Goal: Navigation & Orientation: Understand site structure

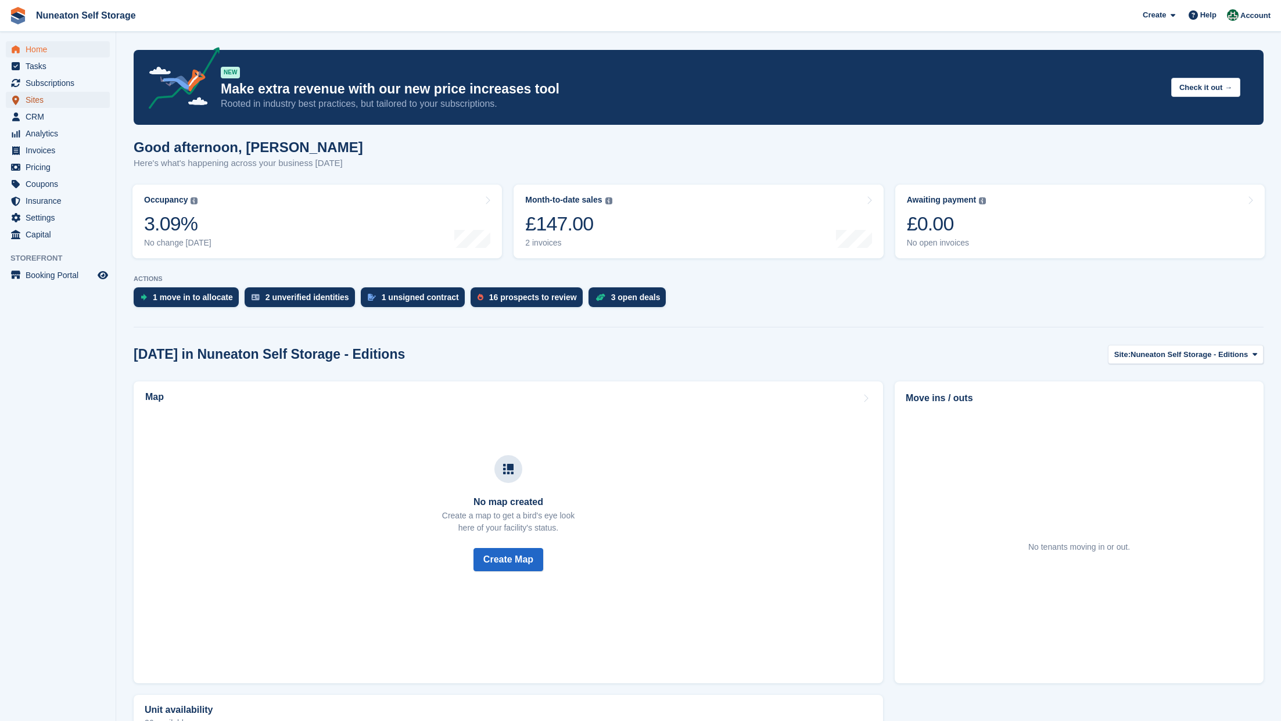
click at [37, 105] on span "Sites" at bounding box center [61, 100] width 70 height 16
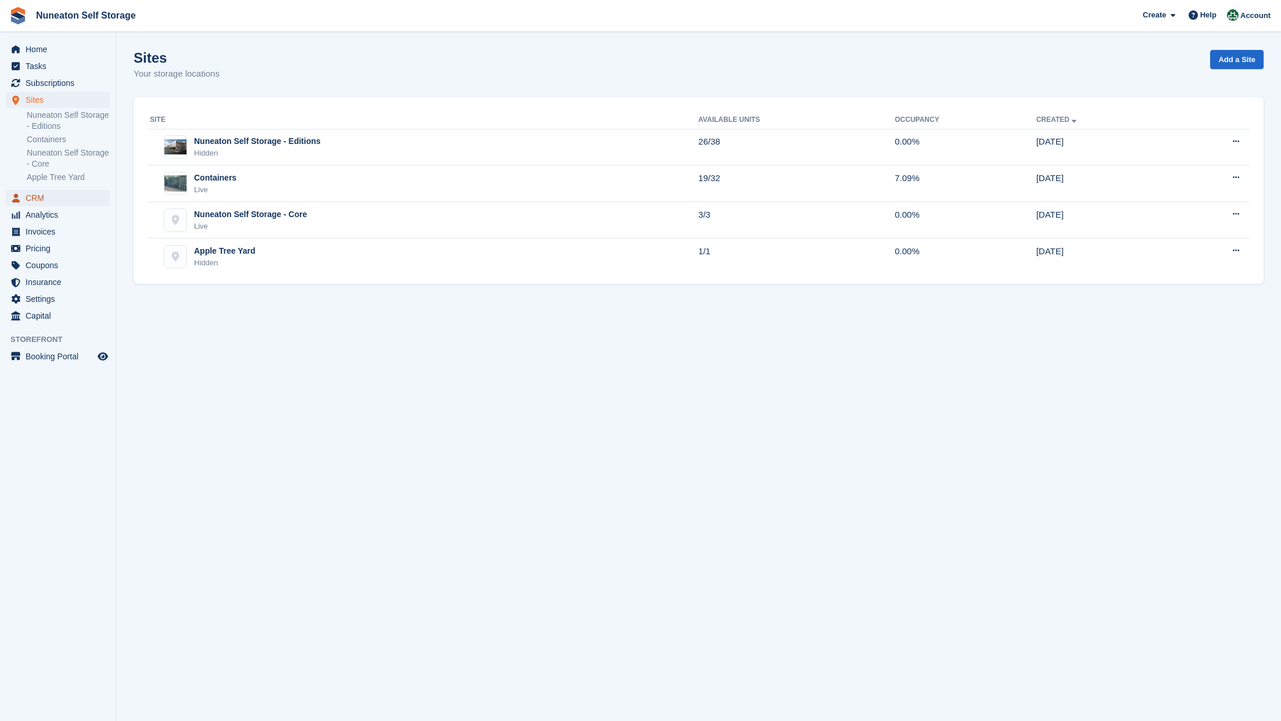
click at [48, 200] on span "CRM" at bounding box center [61, 198] width 70 height 16
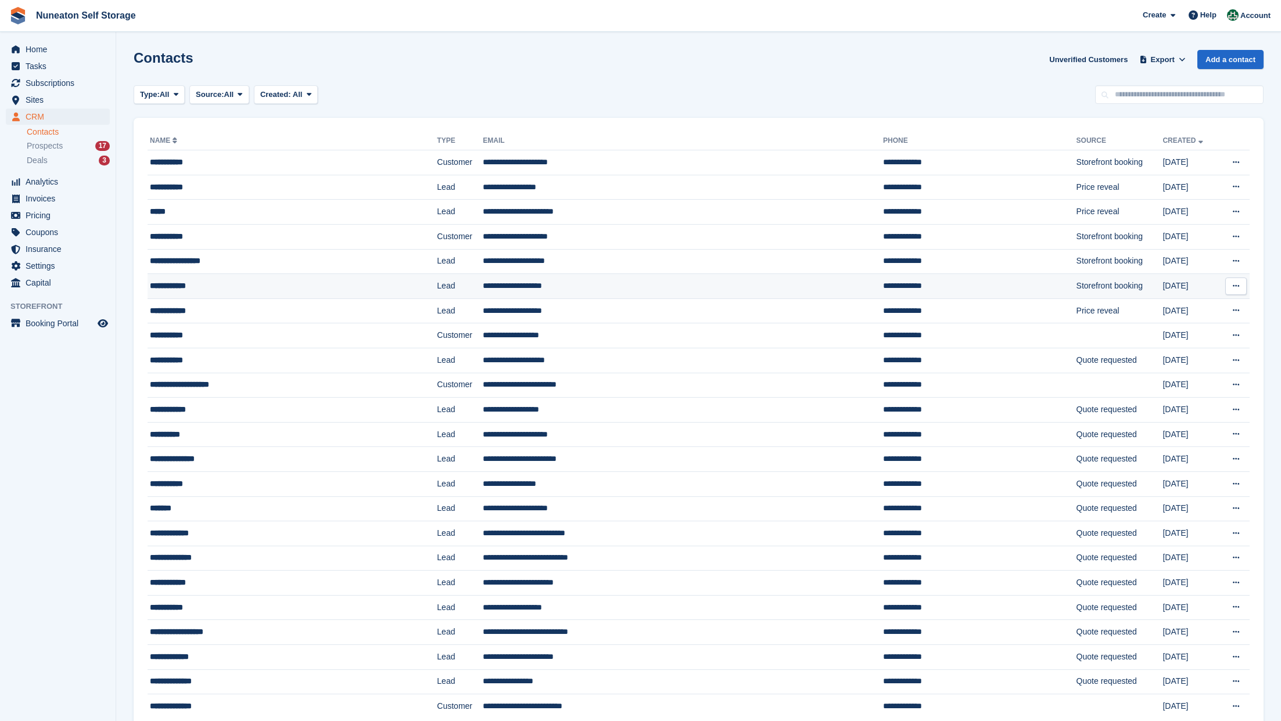
click at [191, 288] on div "**********" at bounding box center [260, 286] width 220 height 12
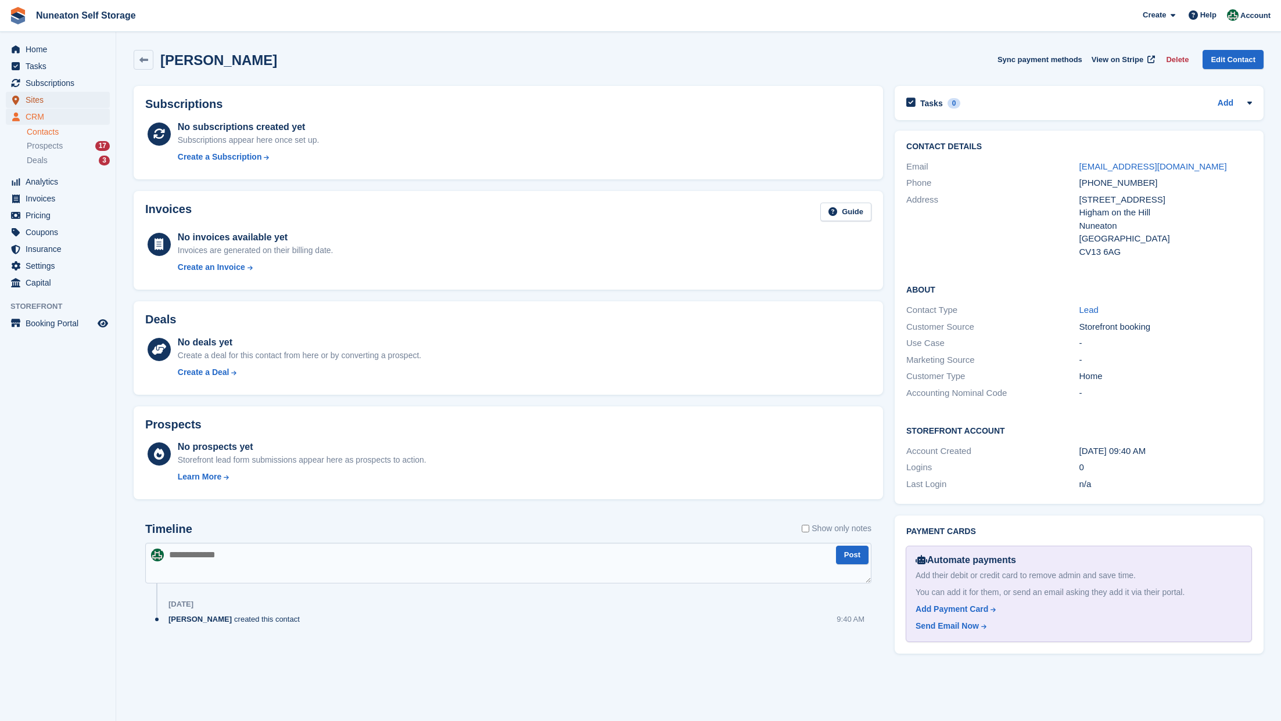
click at [49, 94] on span "Sites" at bounding box center [61, 100] width 70 height 16
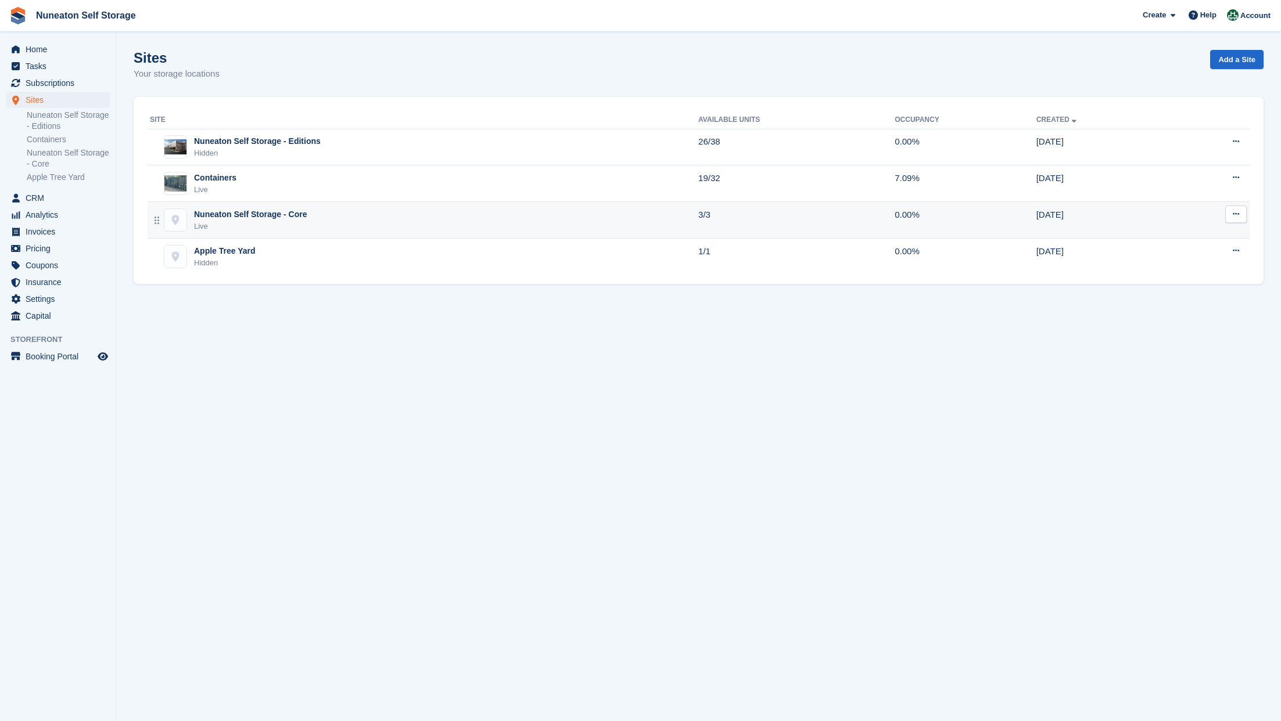
click at [242, 214] on div "Nuneaton Self Storage - Core" at bounding box center [250, 215] width 113 height 12
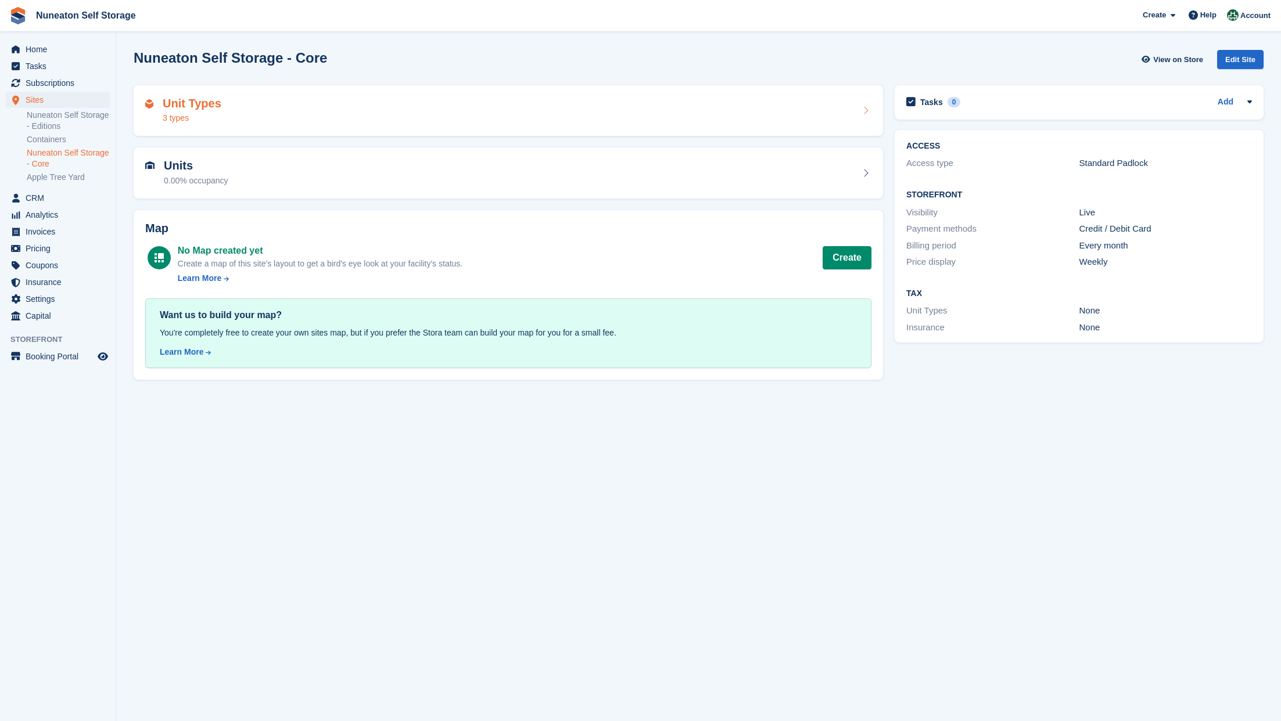
click at [220, 101] on div "Unit Types 3 types" at bounding box center [508, 111] width 726 height 28
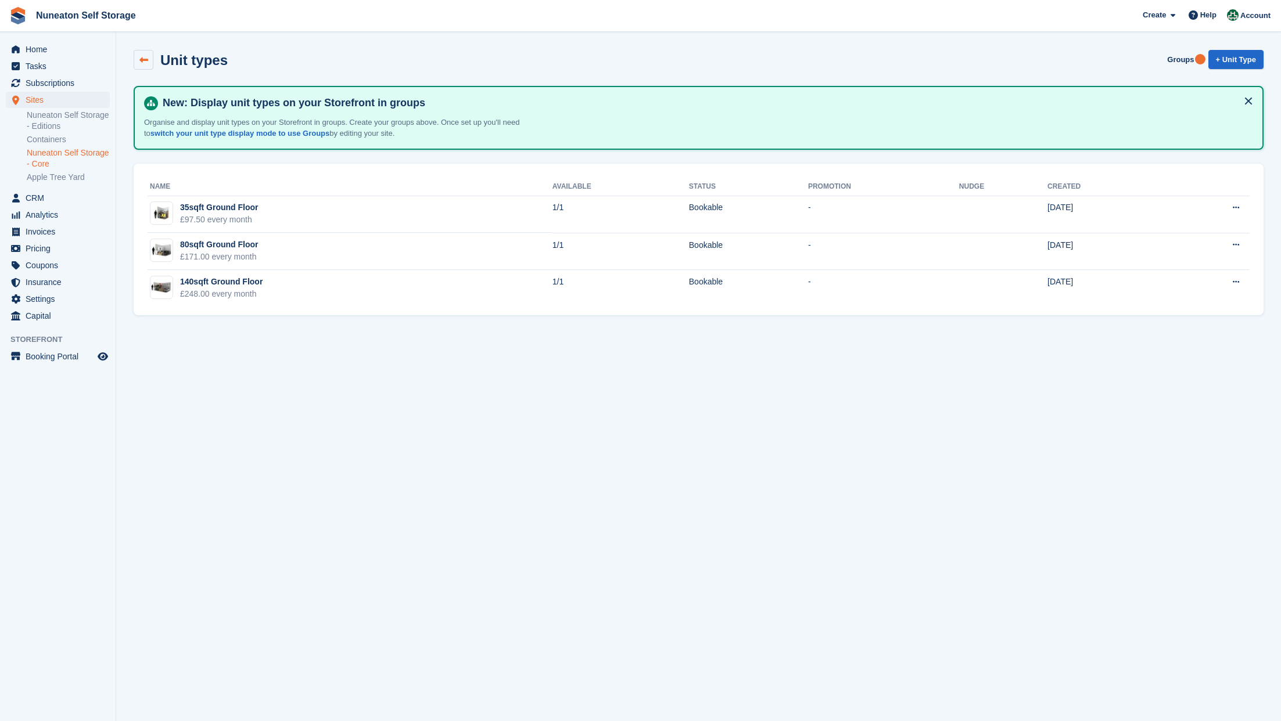
click at [143, 60] on icon at bounding box center [143, 60] width 9 height 9
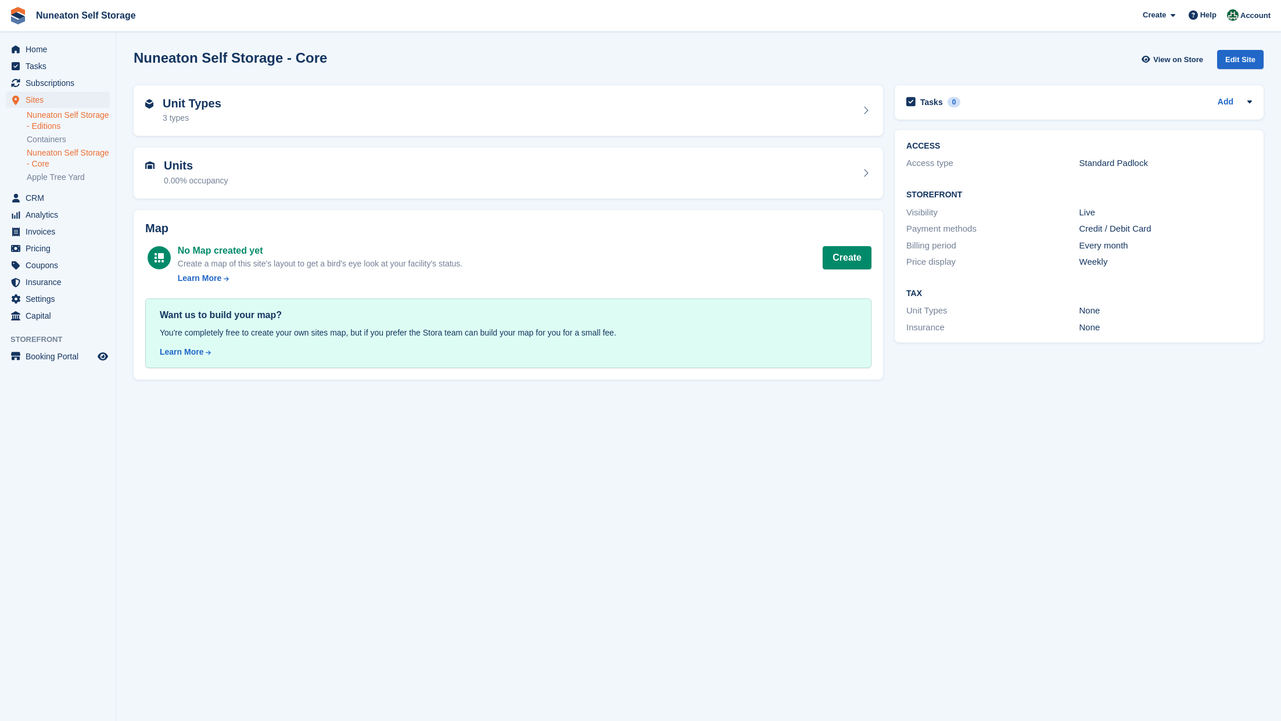
click at [60, 127] on link "Nuneaton Self Storage - Editions" at bounding box center [68, 121] width 83 height 22
click at [76, 174] on link "Apple Tree Yard" at bounding box center [68, 177] width 83 height 11
click at [69, 158] on link "Nuneaton Self Storage - Core" at bounding box center [68, 159] width 83 height 22
click at [56, 135] on link "Containers" at bounding box center [68, 139] width 83 height 11
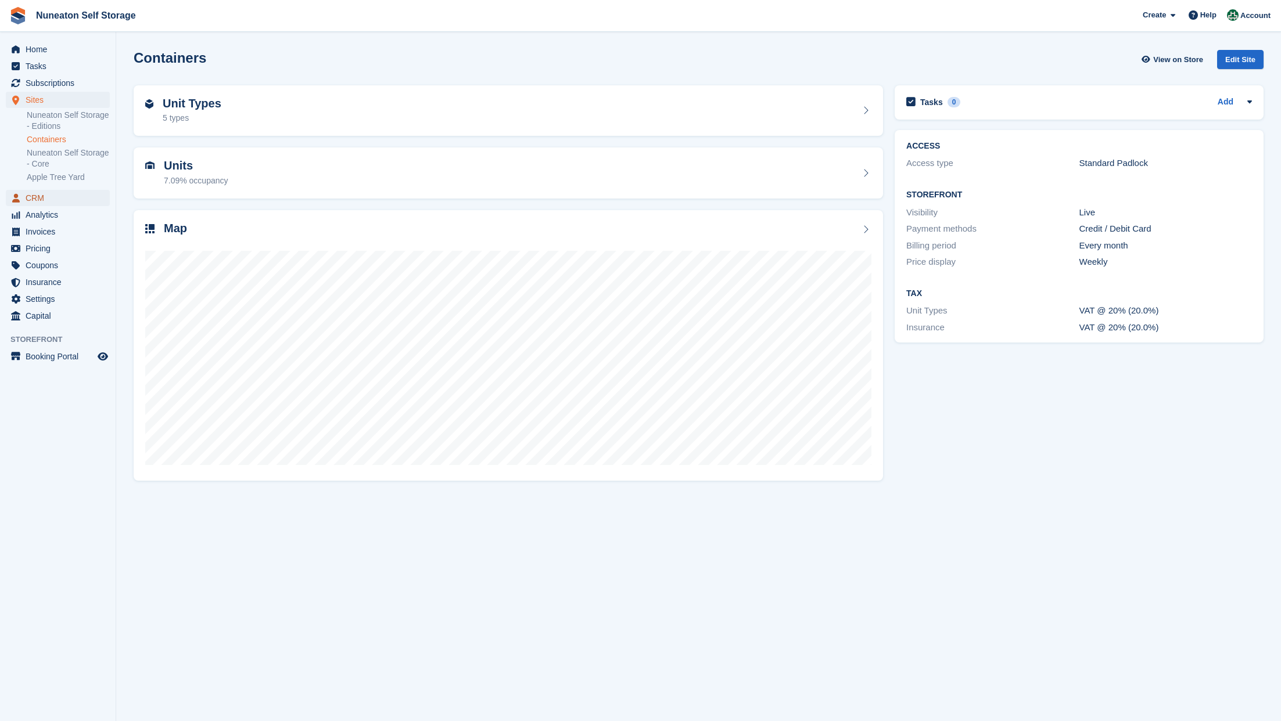
click at [45, 194] on span "CRM" at bounding box center [61, 198] width 70 height 16
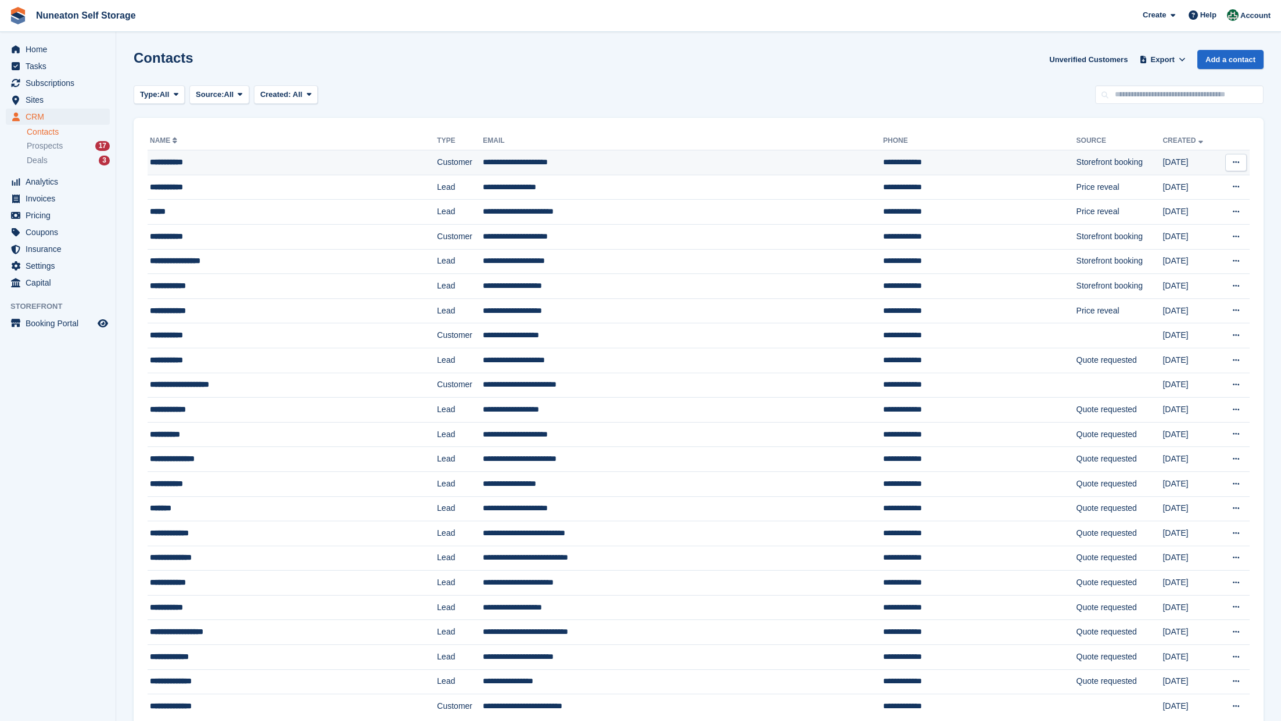
click at [167, 166] on div "**********" at bounding box center [260, 162] width 220 height 12
